Goal: Find specific page/section

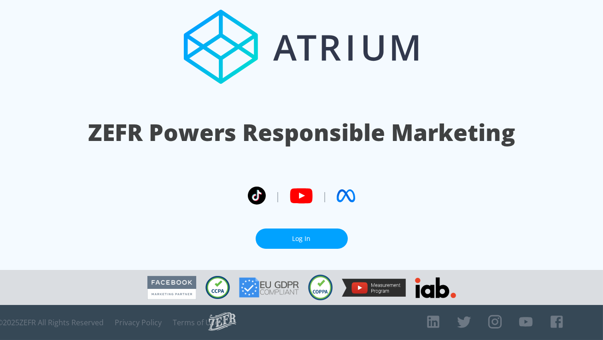
click at [298, 235] on link "Log In" at bounding box center [302, 239] width 92 height 21
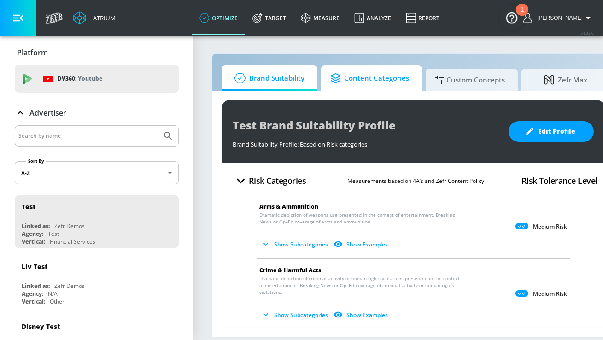
click at [356, 83] on span "Content Categories" at bounding box center [370, 78] width 79 height 22
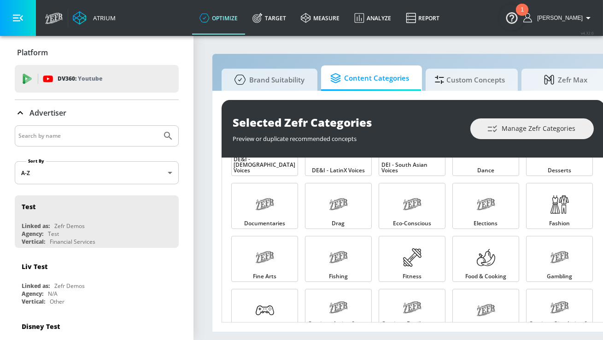
scroll to position [249, 0]
